Goal: Find specific page/section: Find specific page/section

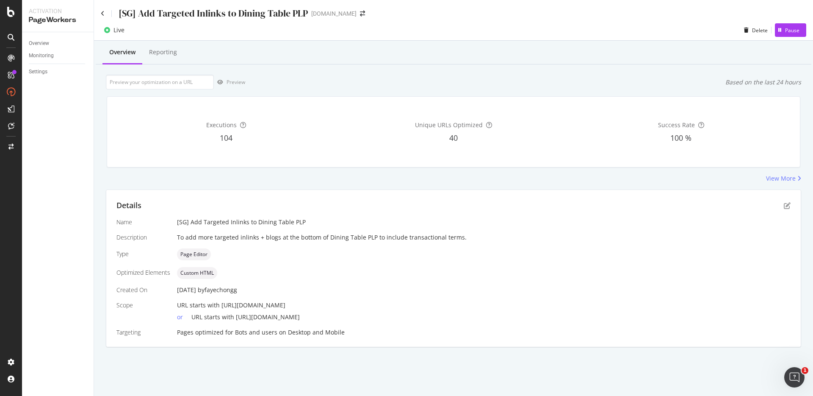
click at [416, 185] on div "Overview Reporting Preview Based on the last 24 hours Executions 104 Unique URL…" at bounding box center [453, 209] width 719 height 336
click at [372, 234] on div "To add more targeted inlinks + blogs at the bottom of Dining Table PLP to inclu…" at bounding box center [484, 237] width 614 height 8
click at [358, 216] on div "Details Name [SG] Add Targeted Inlinks to Dining Table PLP Description To add m…" at bounding box center [453, 268] width 695 height 157
click at [321, 182] on div "View More" at bounding box center [454, 178] width 696 height 8
click at [103, 14] on icon at bounding box center [103, 14] width 4 height 6
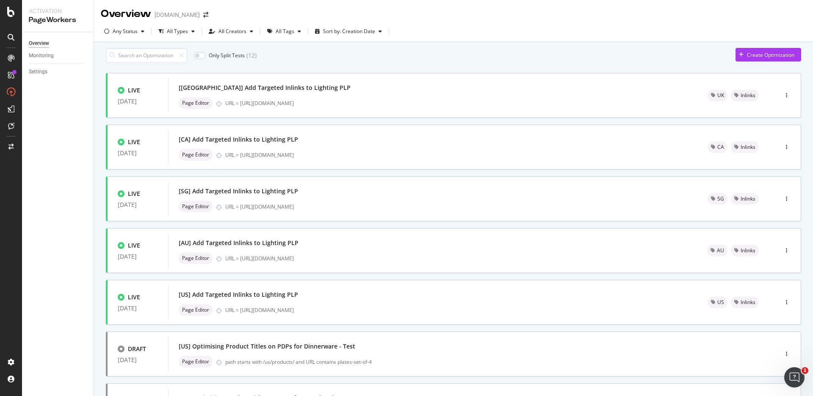
click at [319, 67] on div "Only Split Tests ( 12 ) Create Optimization LIVE [DATE] [[GEOGRAPHIC_DATA]] Add…" at bounding box center [454, 328] width 696 height 560
